Goal: Feedback & Contribution: Leave review/rating

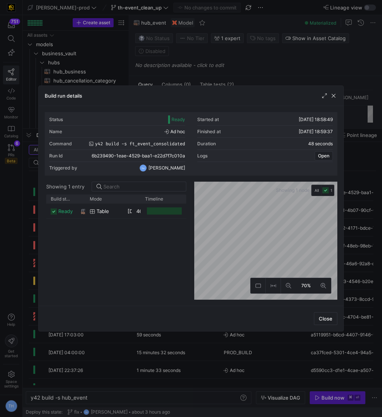
scroll to position [0, 57]
click at [241, 63] on div at bounding box center [191, 208] width 382 height 417
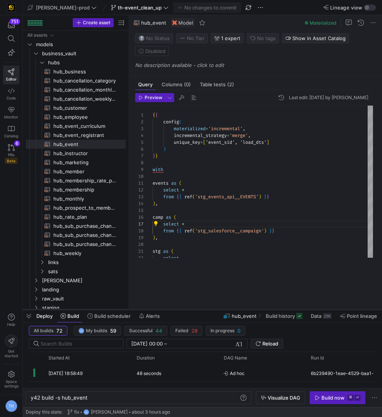
drag, startPoint x: 199, startPoint y: 128, endPoint x: 198, endPoint y: 310, distance: 181.7
click at [198, 310] on div at bounding box center [202, 309] width 359 height 3
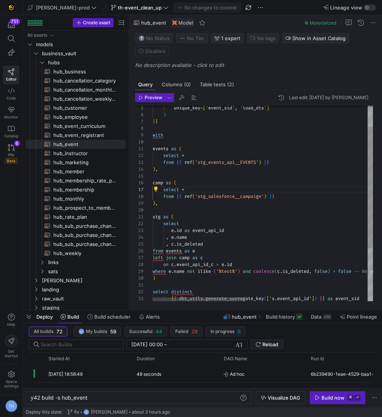
scroll to position [27, 0]
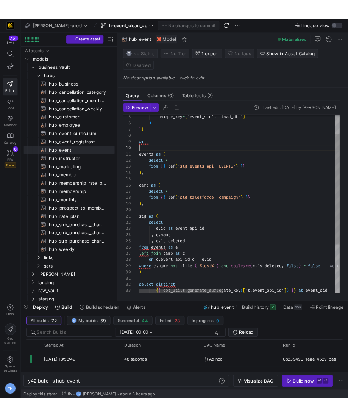
scroll to position [61, 0]
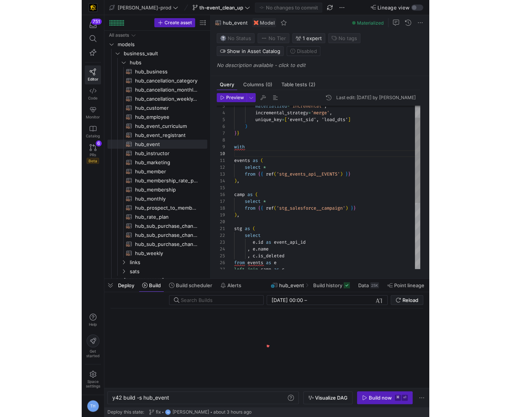
scroll to position [0, 57]
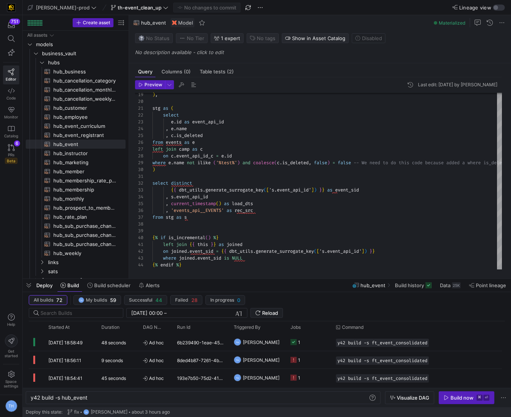
scroll to position [61, 0]
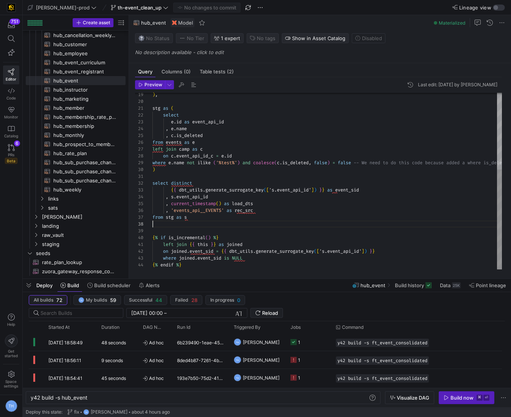
click at [298, 215] on div "select e . id as event_api_id , e . name , c . is_deleted from events as e left…" at bounding box center [409, 121] width 512 height 317
click at [297, 223] on div "select e . id as event_api_id , e . name , c . is_deleted from events as e left…" at bounding box center [409, 121] width 512 height 317
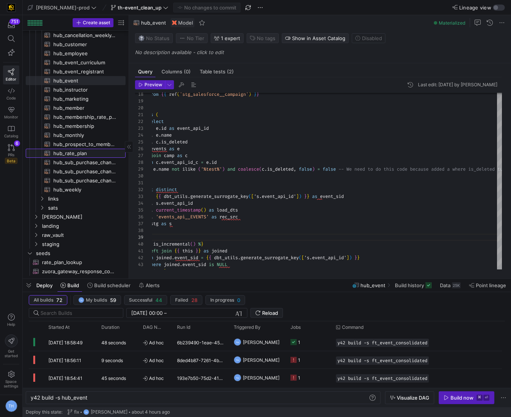
click at [80, 150] on span "hub_rate_plan​​​​​​​​​​" at bounding box center [85, 153] width 64 height 9
type textarea "{{ config( materialized='incremental', incremental_strategy='merge', unique_key…"
type textarea "y42 build -s hub_rate_plan"
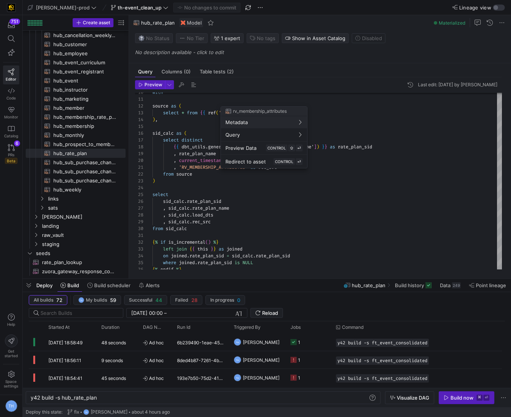
click at [11, 144] on div at bounding box center [255, 208] width 511 height 417
click at [11, 147] on icon at bounding box center [11, 147] width 7 height 7
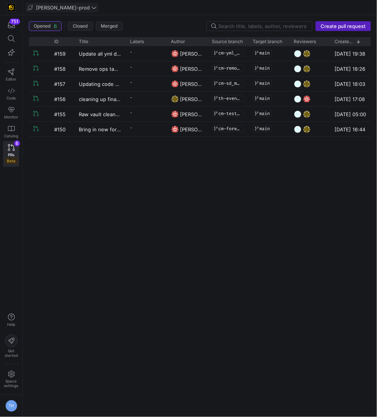
click at [53, 6] on span "[PERSON_NAME]-prod" at bounding box center [63, 8] width 54 height 6
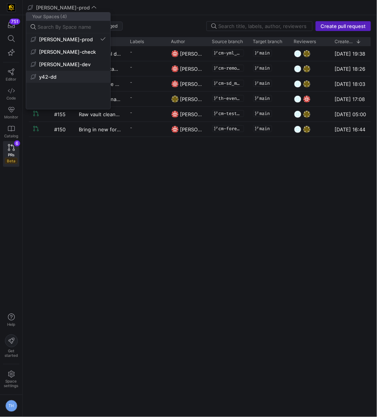
click at [63, 75] on span "y42-dd" at bounding box center [68, 77] width 75 height 6
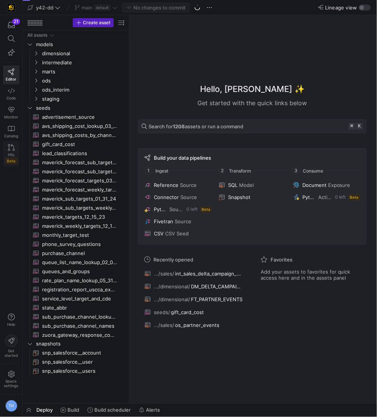
click at [13, 153] on span "PRs" at bounding box center [11, 155] width 6 height 5
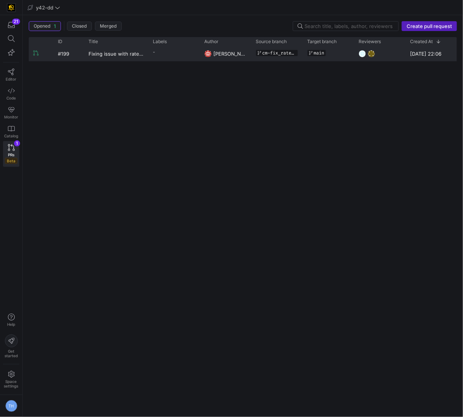
click at [325, 52] on y42-git-branch-name-display "main" at bounding box center [316, 53] width 19 height 7
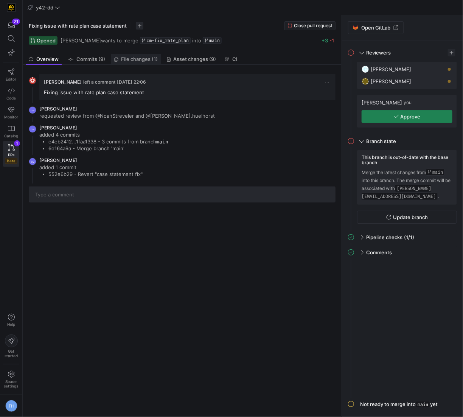
click at [133, 61] on span "File changes (1)" at bounding box center [140, 59] width 37 height 5
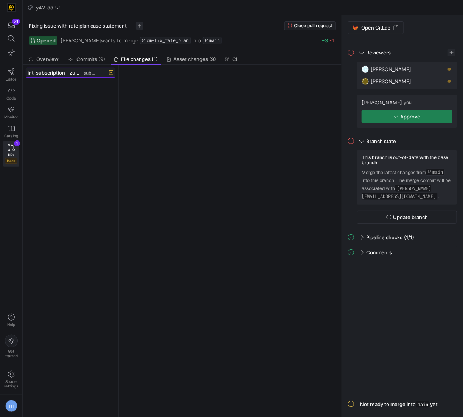
click at [97, 75] on span "int_subscription__zuora_core_consolidated.sql subscription" at bounding box center [71, 73] width 86 height 6
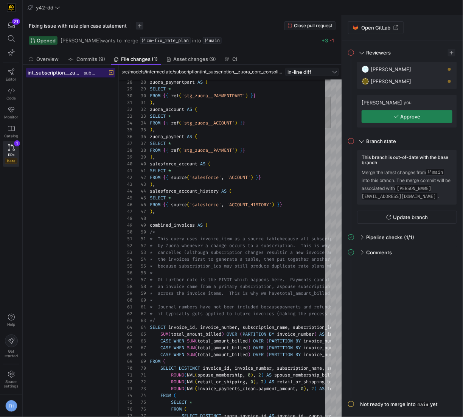
scroll to position [68, 0]
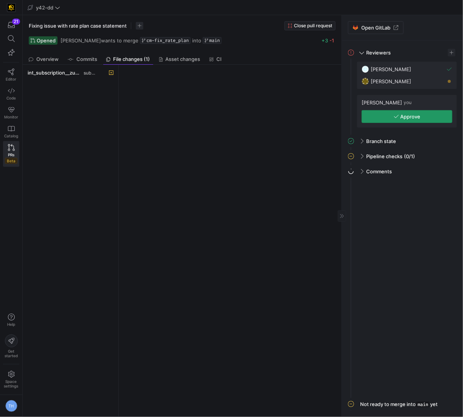
click at [411, 112] on span "button" at bounding box center [407, 117] width 90 height 12
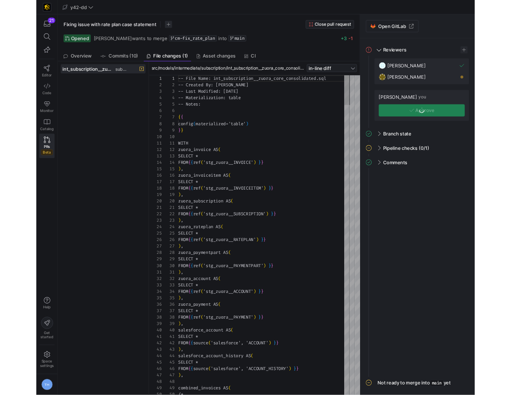
scroll to position [68, 0]
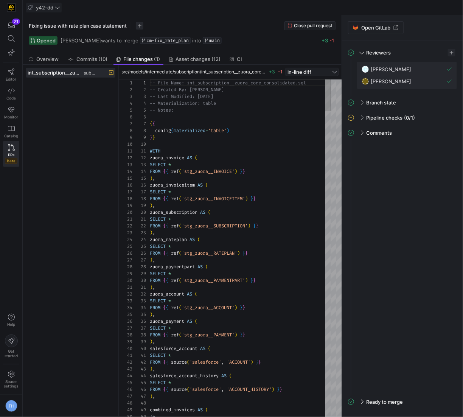
click at [56, 7] on icon at bounding box center [57, 7] width 5 height 5
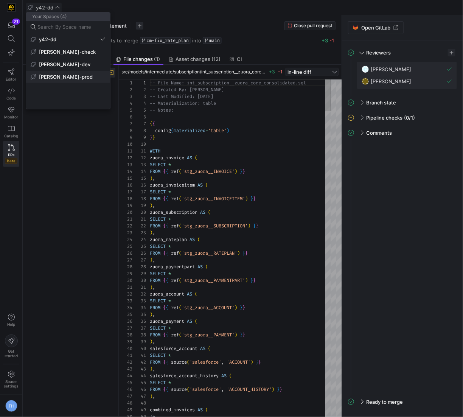
click at [61, 79] on span "[PERSON_NAME]-prod" at bounding box center [66, 77] width 54 height 6
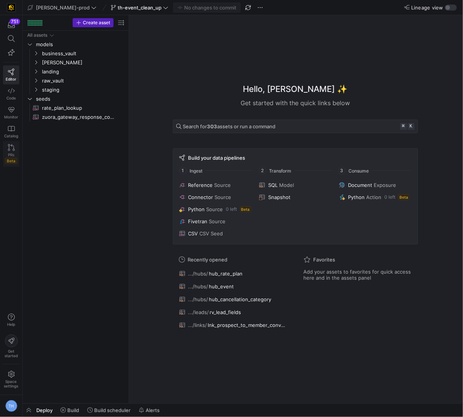
click at [8, 147] on icon at bounding box center [11, 147] width 7 height 7
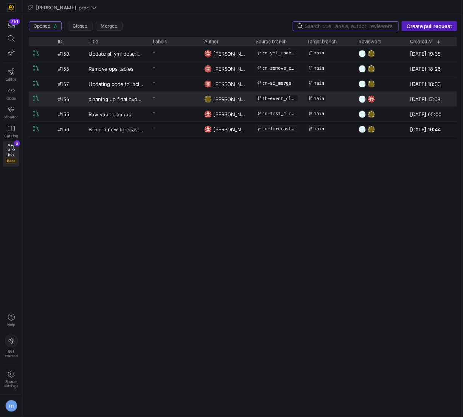
click at [176, 100] on y42-pull-request-list-view-label-cell-renderer "-" at bounding box center [174, 97] width 42 height 11
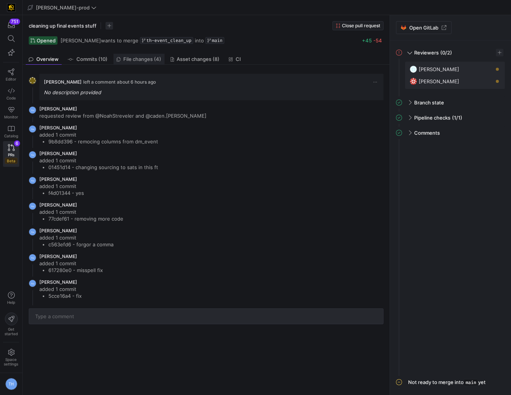
click at [143, 55] on link "File changes (4)" at bounding box center [139, 59] width 51 height 11
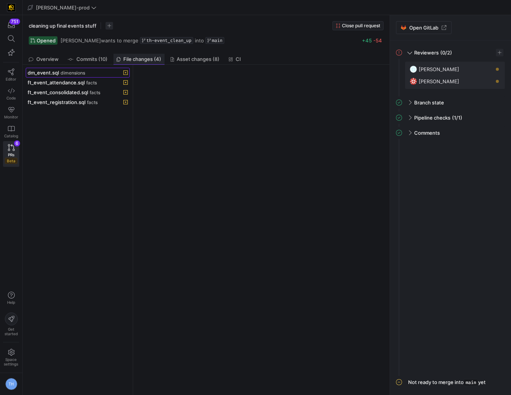
click at [104, 70] on div "dm_event.sql dimensions" at bounding box center [70, 73] width 84 height 6
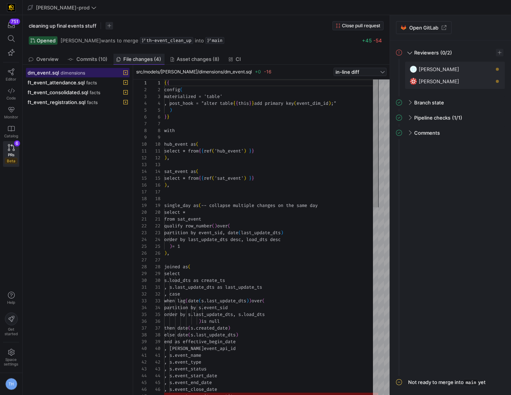
scroll to position [68, 0]
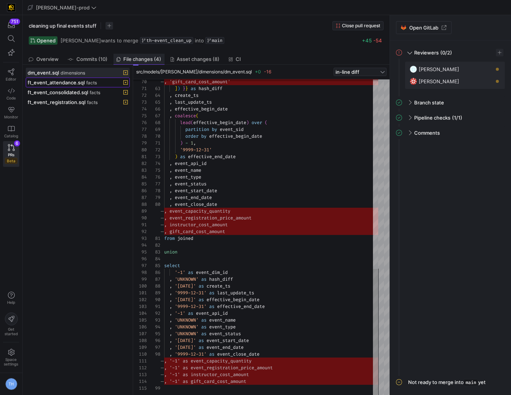
click at [98, 83] on div "ft_event_attendance.sql facts" at bounding box center [70, 82] width 84 height 6
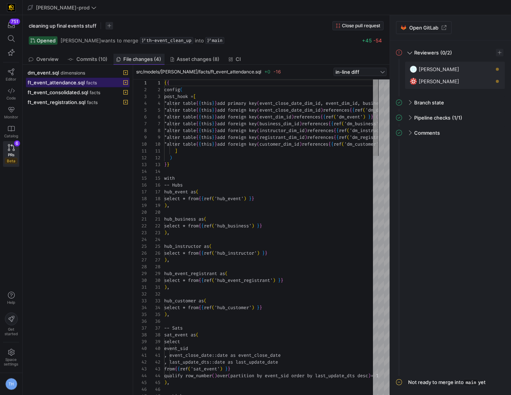
scroll to position [41, 0]
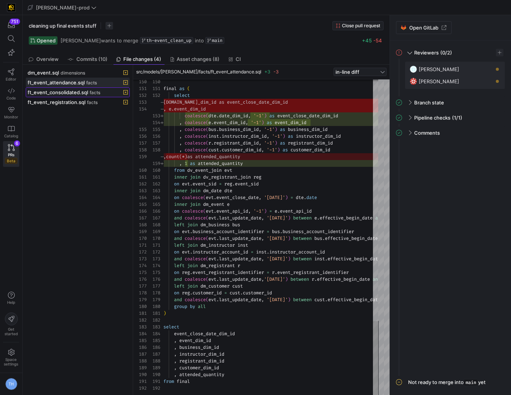
drag, startPoint x: 143, startPoint y: 55, endPoint x: 90, endPoint y: 92, distance: 65.3
click at [90, 92] on span "facts" at bounding box center [95, 92] width 11 height 5
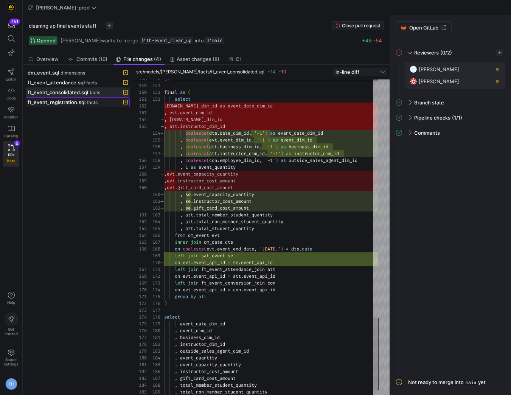
drag, startPoint x: 90, startPoint y: 92, endPoint x: 79, endPoint y: 102, distance: 14.7
click at [79, 102] on span "ft_event_registration.sql" at bounding box center [57, 102] width 58 height 6
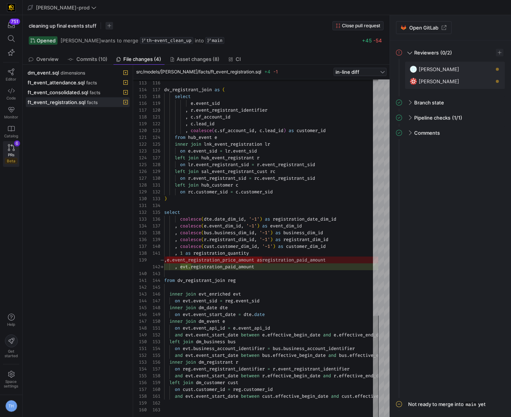
click at [8, 148] on icon at bounding box center [11, 147] width 7 height 7
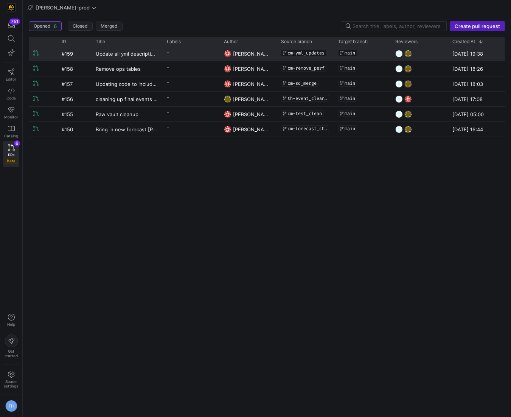
click at [173, 56] on y42-pull-request-list-view-label-cell-renderer "-" at bounding box center [191, 52] width 48 height 11
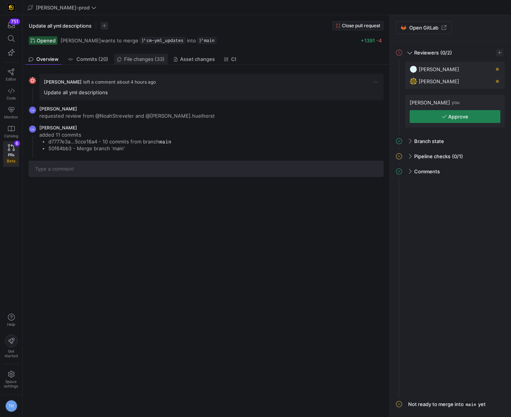
click at [151, 61] on span "File changes (33)" at bounding box center [145, 59] width 41 height 5
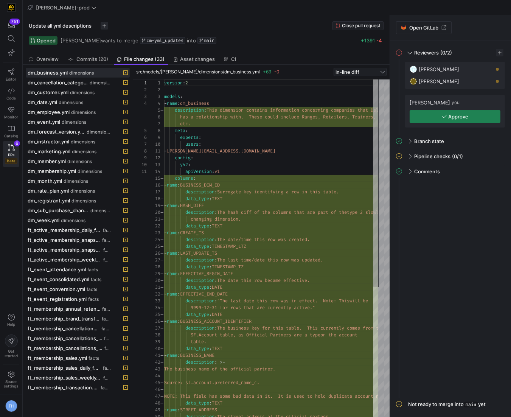
scroll to position [68, 0]
click at [433, 112] on span "button" at bounding box center [455, 117] width 90 height 12
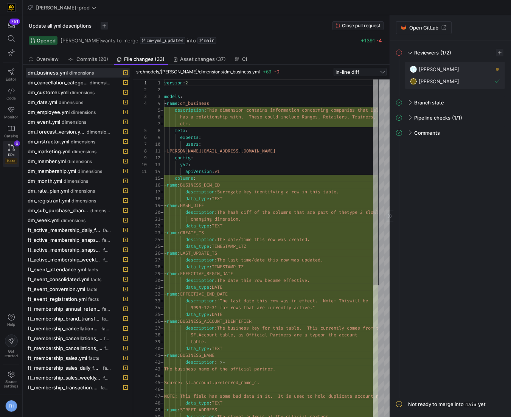
click at [12, 146] on icon at bounding box center [11, 147] width 7 height 7
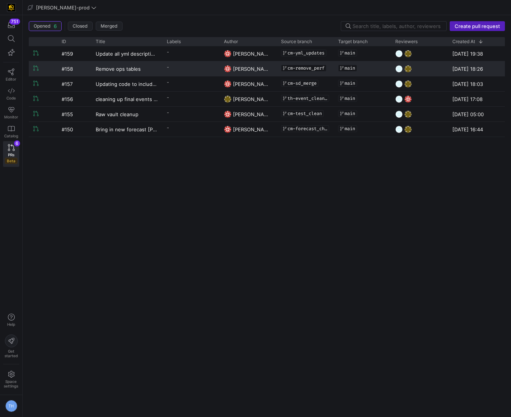
click at [197, 65] on y42-pull-request-list-view-label-cell-renderer "-" at bounding box center [191, 67] width 48 height 11
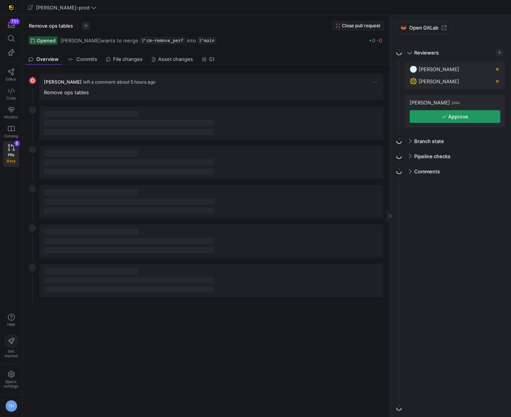
click at [463, 119] on span "Approve" at bounding box center [459, 117] width 20 height 6
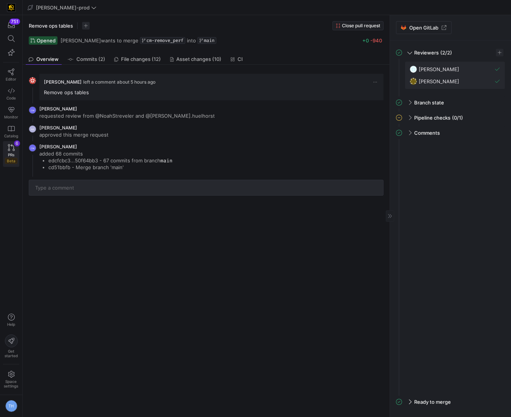
click at [11, 150] on link "PRs Beta 6" at bounding box center [11, 154] width 16 height 26
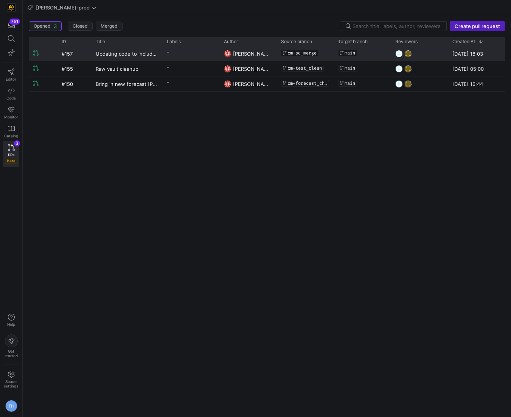
click at [163, 50] on div "-" at bounding box center [190, 53] width 57 height 15
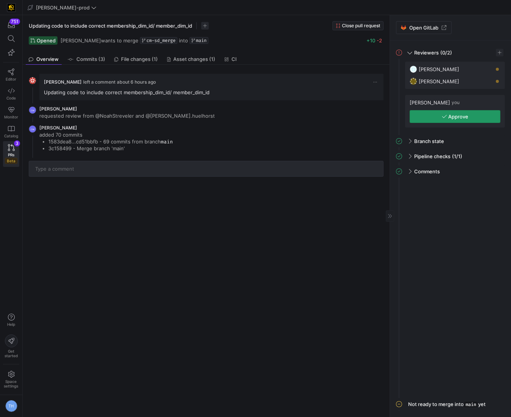
click at [454, 114] on span "Approve" at bounding box center [459, 117] width 20 height 6
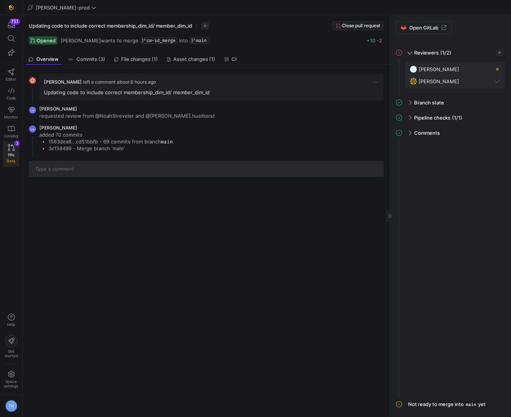
click at [12, 142] on link "PRs Beta 3" at bounding box center [11, 154] width 16 height 26
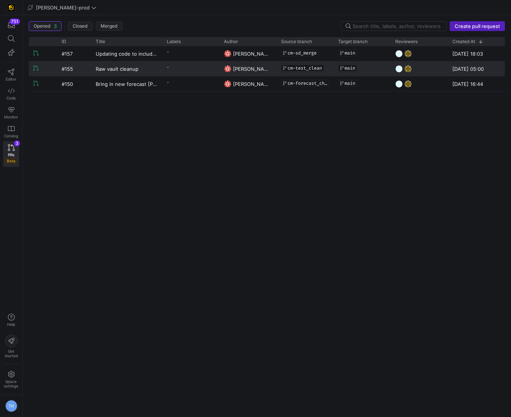
click at [165, 65] on div "-" at bounding box center [190, 68] width 57 height 15
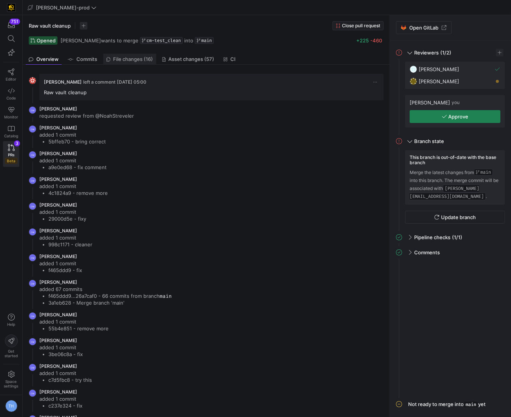
click at [141, 58] on span "File changes (16)" at bounding box center [134, 59] width 40 height 5
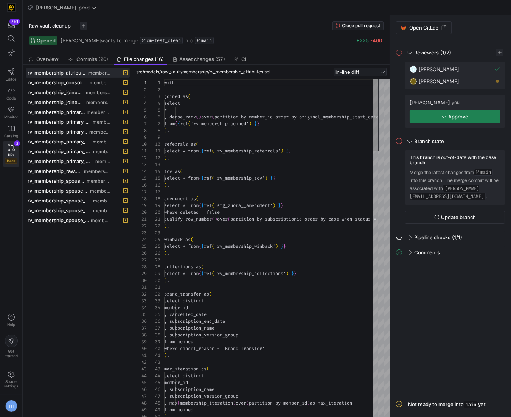
scroll to position [68, 0]
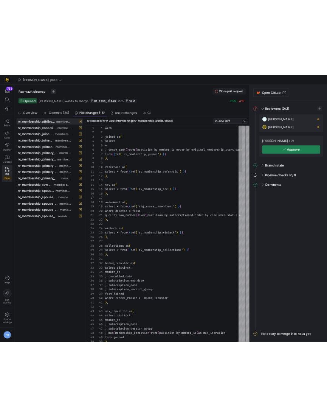
scroll to position [68, 0]
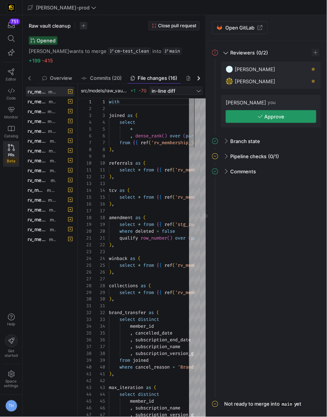
click at [265, 116] on span "Approve" at bounding box center [275, 117] width 20 height 6
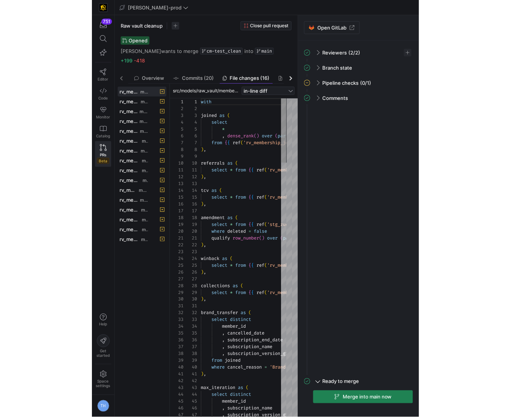
scroll to position [68, 0]
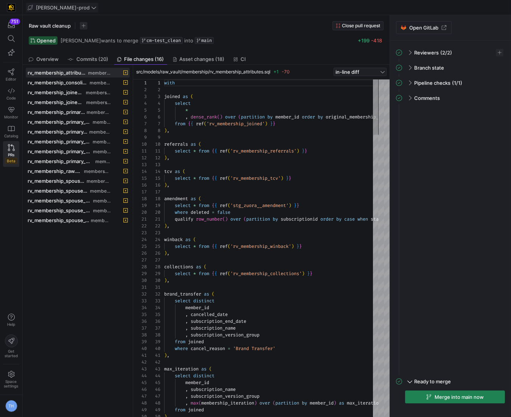
click at [59, 7] on span "[PERSON_NAME]-prod" at bounding box center [63, 8] width 54 height 6
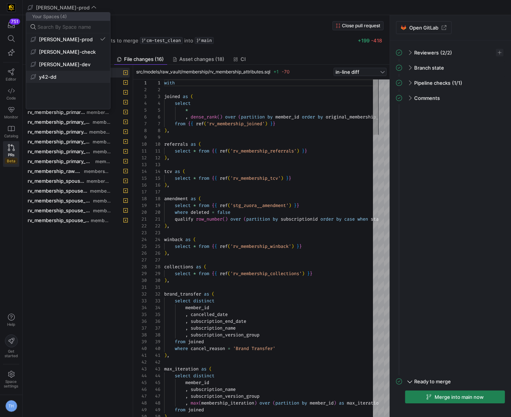
click at [66, 72] on button "y42-dd" at bounding box center [68, 77] width 84 height 12
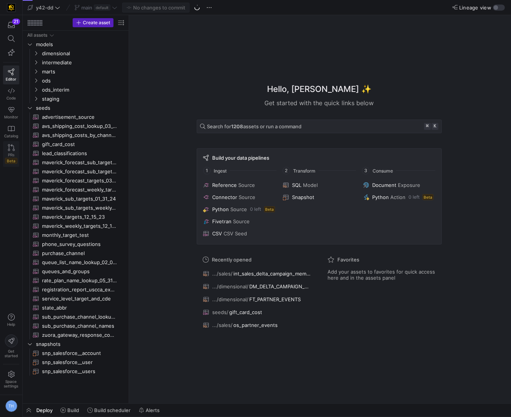
click at [11, 147] on icon at bounding box center [11, 147] width 7 height 7
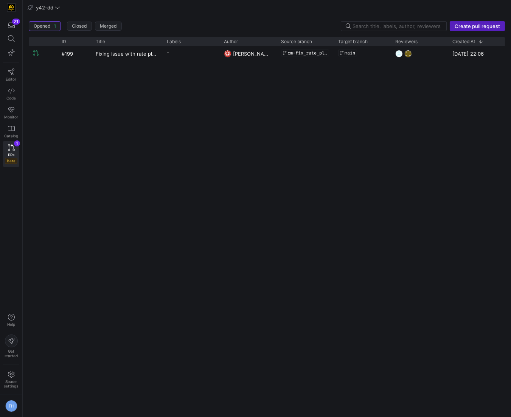
click at [193, 60] on div "-" at bounding box center [190, 53] width 57 height 15
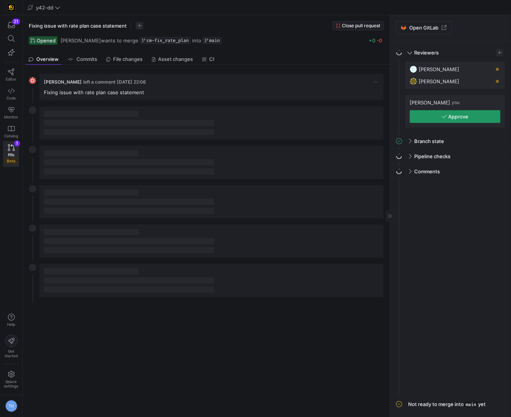
click at [327, 114] on icon "button" at bounding box center [444, 116] width 5 height 5
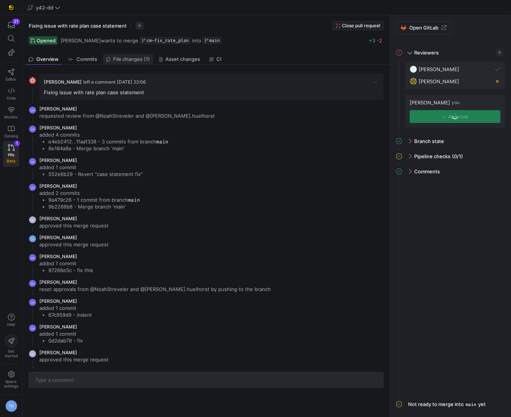
click at [128, 57] on span "File changes (1)" at bounding box center [132, 59] width 37 height 5
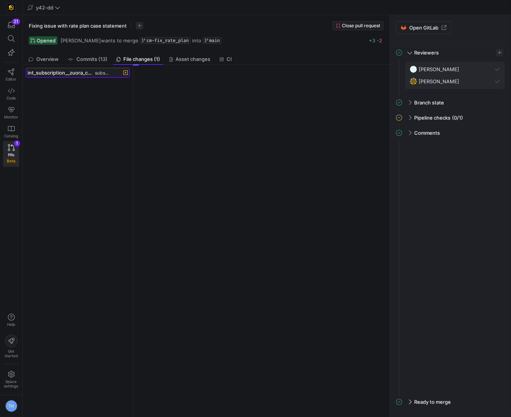
click at [103, 73] on span "subscription" at bounding box center [103, 72] width 16 height 5
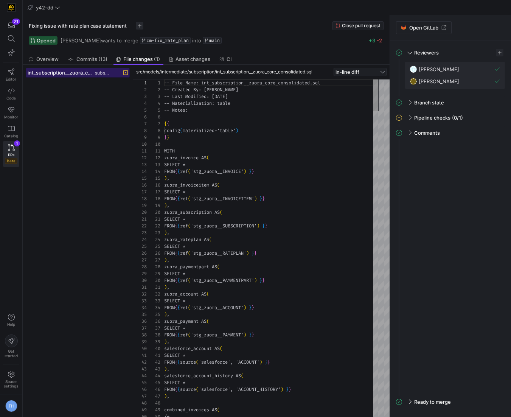
scroll to position [68, 0]
